Goal: Complete application form

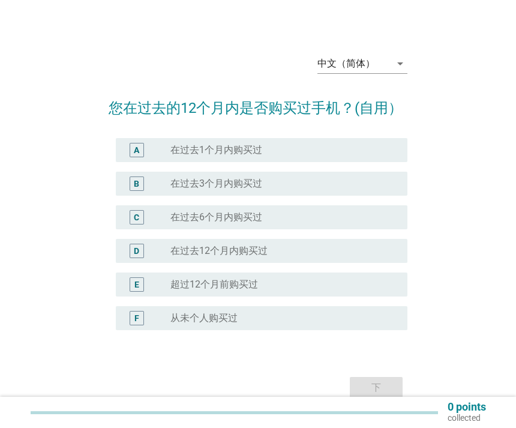
click at [407, 73] on div "中文（简体） arrow_drop_down" at bounding box center [362, 63] width 90 height 19
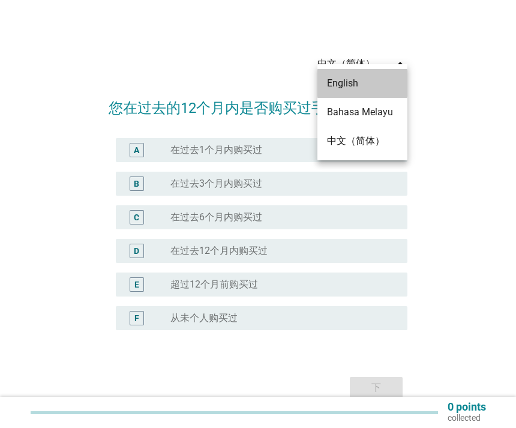
click at [349, 85] on div "English" at bounding box center [362, 83] width 71 height 14
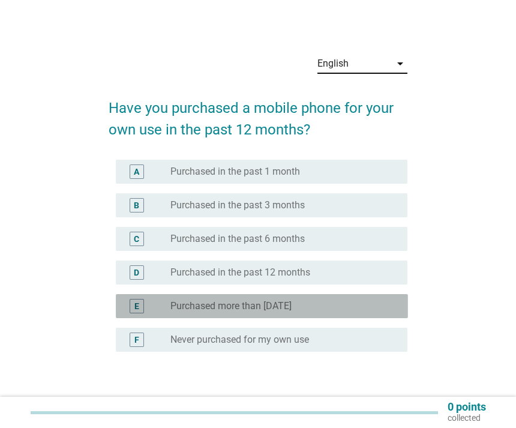
click at [331, 297] on div "E radio_button_unchecked Purchased more than [DATE]" at bounding box center [262, 306] width 292 height 24
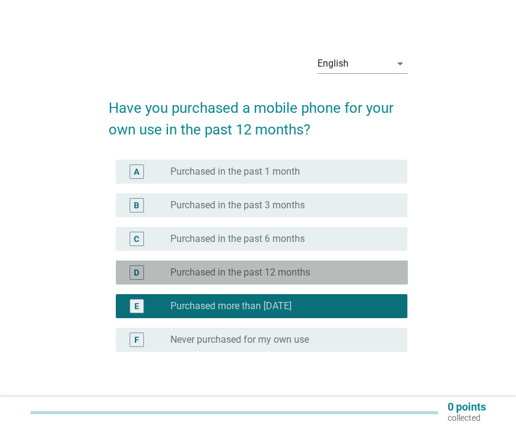
click at [365, 272] on div "radio_button_unchecked Purchased in the past 12 months" at bounding box center [279, 272] width 218 height 12
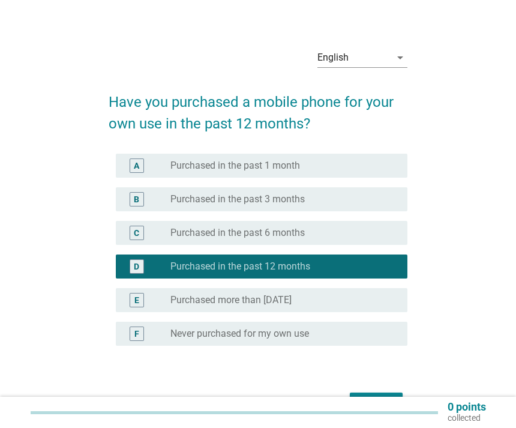
scroll to position [33, 0]
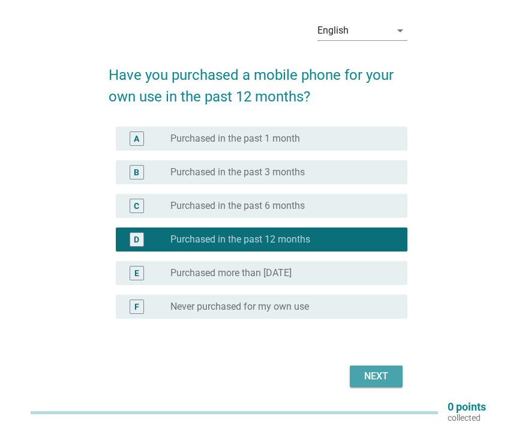
click at [357, 366] on button "Next" at bounding box center [376, 376] width 53 height 22
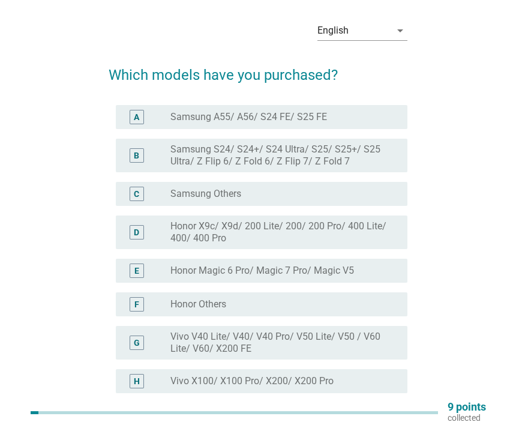
scroll to position [0, 0]
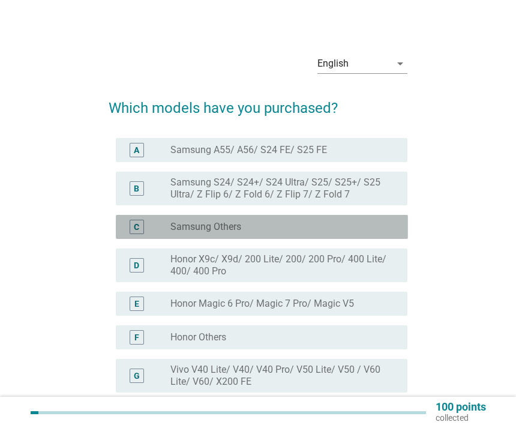
click at [359, 226] on div "radio_button_unchecked Samsung Others" at bounding box center [279, 227] width 218 height 12
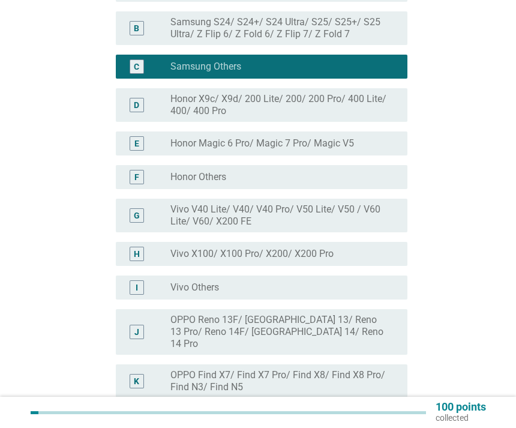
click at [363, 27] on label "Samsung S24/ S24+/ S24 Ultra/ S25/ S25+/ S25 Ultra/ Z Flip 6/ Z Fold 6/ Z Flip …" at bounding box center [279, 28] width 218 height 24
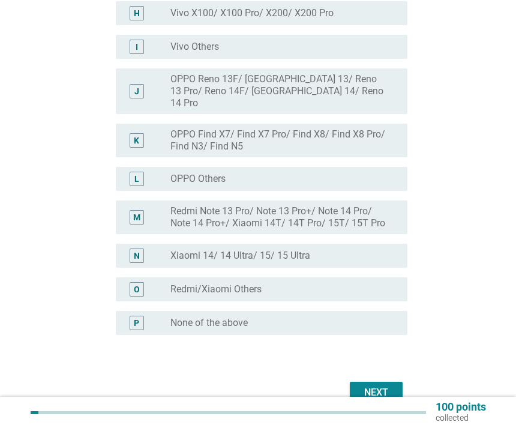
scroll to position [405, 0]
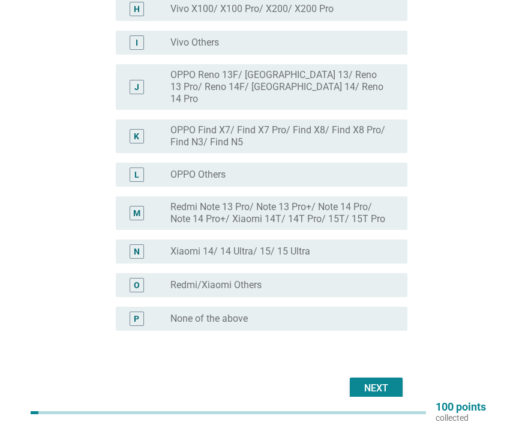
click at [375, 381] on div "Next" at bounding box center [376, 388] width 34 height 14
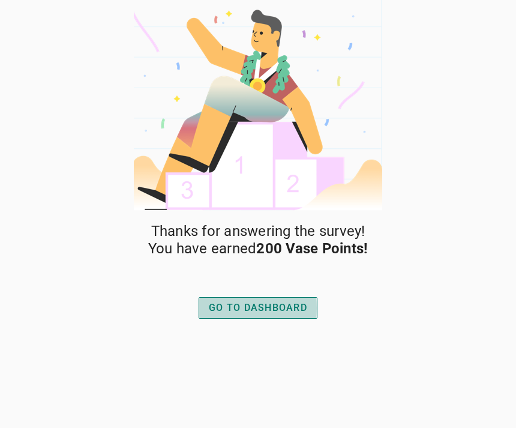
click at [267, 301] on div "GO TO DASHBOARD" at bounding box center [258, 308] width 98 height 14
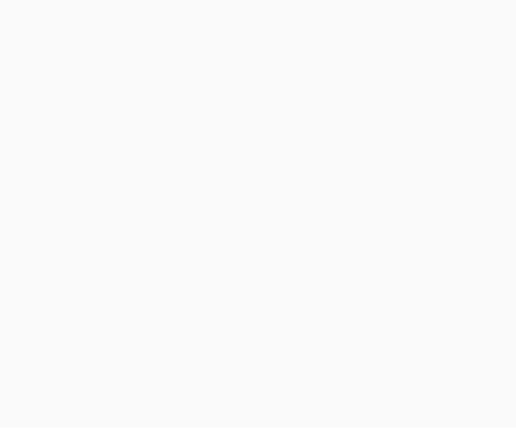
scroll to position [38, 0]
